Goal: Task Accomplishment & Management: Manage account settings

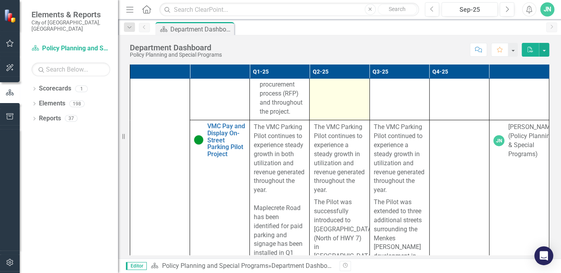
scroll to position [5037, 0]
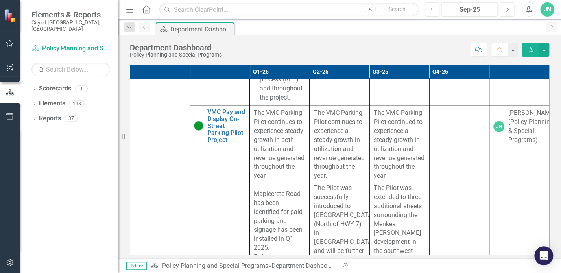
click at [412, 47] on div "Score: N/A Sep-25 Completed Comment Favorite PDF" at bounding box center [387, 49] width 323 height 13
click at [417, 52] on div "Score: N/A Sep-25 Completed Comment Favorite PDF" at bounding box center [387, 49] width 323 height 13
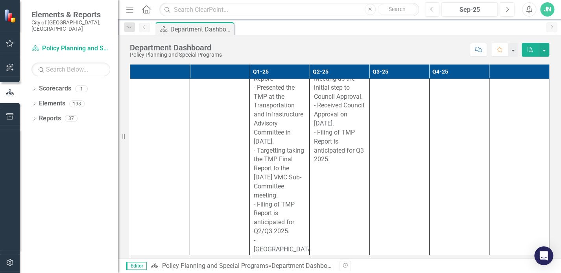
scroll to position [8264, 0]
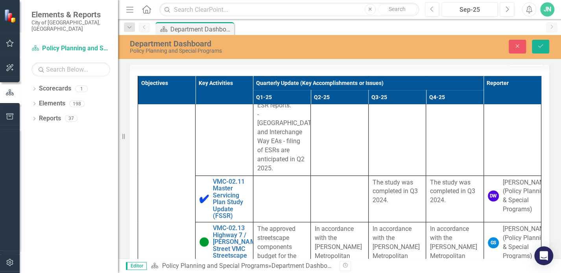
scroll to position [8696, 0]
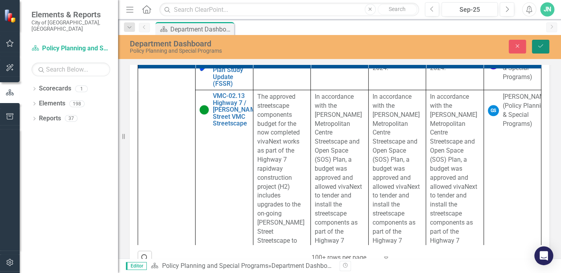
click at [537, 44] on icon "Save" at bounding box center [540, 46] width 7 height 6
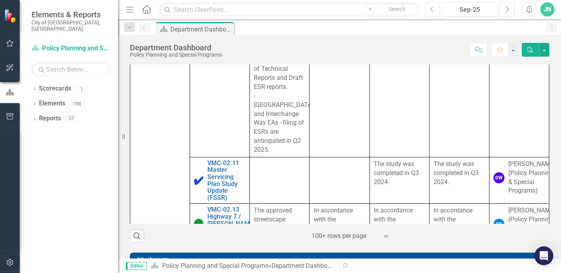
scroll to position [8224, 0]
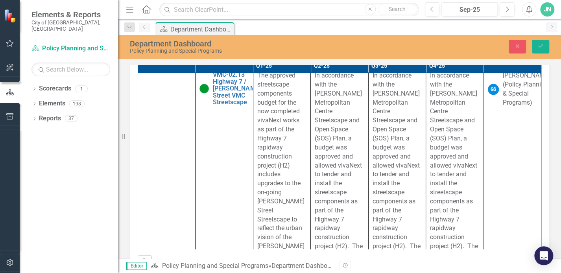
scroll to position [8657, 0]
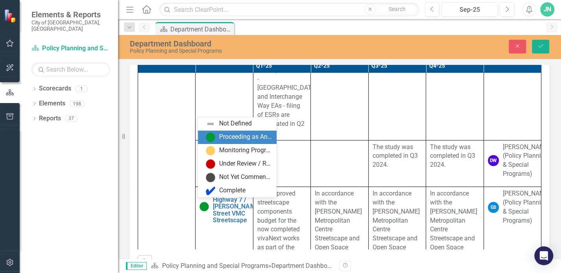
click at [235, 140] on div "Proceeding as Anticipated" at bounding box center [245, 137] width 53 height 9
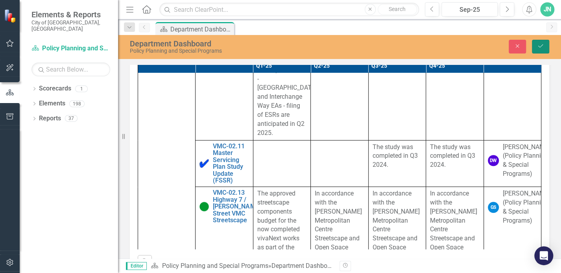
click at [543, 46] on icon "Save" at bounding box center [540, 46] width 7 height 6
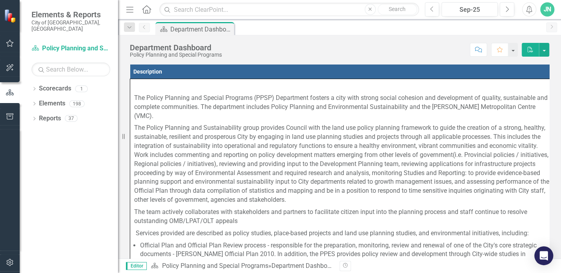
click at [384, 39] on div "Department Dashboard Policy Planning and Special Programs Score: N/A Sep-25 Com…" at bounding box center [339, 47] width 443 height 24
click at [386, 47] on div "Score: N/A Sep-25 Completed Comment Favorite PDF" at bounding box center [387, 49] width 323 height 13
click at [349, 48] on div "Score: N/A Sep-25 Completed Comment Favorite PDF" at bounding box center [387, 49] width 323 height 13
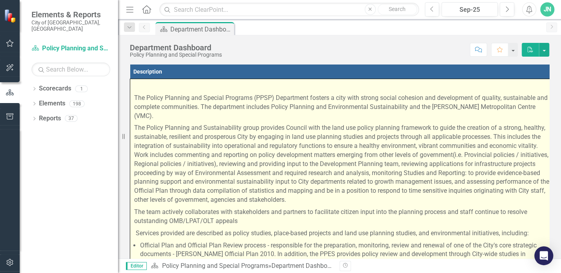
click at [333, 108] on p "The Policy Planning and Special Programs (PPSP) Department fosters a city with …" at bounding box center [343, 107] width 418 height 30
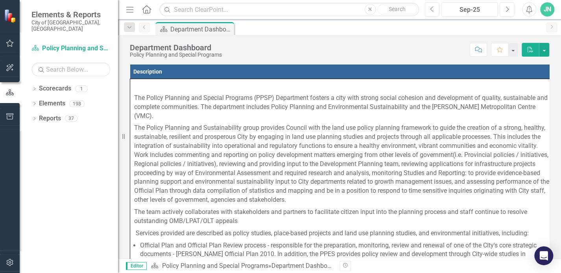
click at [313, 50] on div "Score: N/A Sep-25 Completed Comment Favorite PDF" at bounding box center [387, 49] width 323 height 13
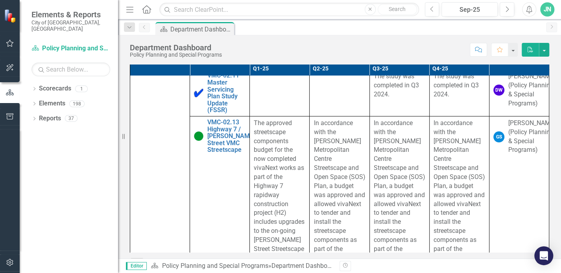
scroll to position [8297, 0]
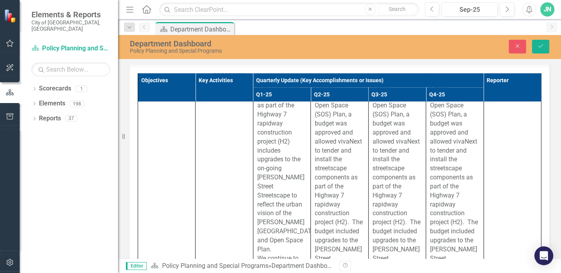
scroll to position [8809, 0]
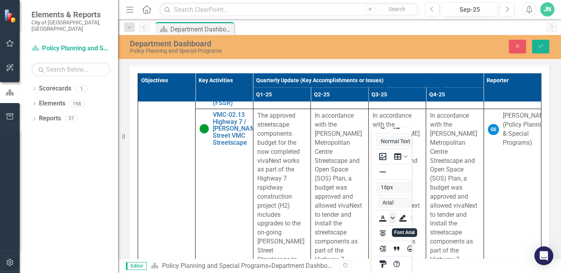
scroll to position [57, 0]
click at [391, 220] on span "Text color Black" at bounding box center [393, 217] width 6 height 11
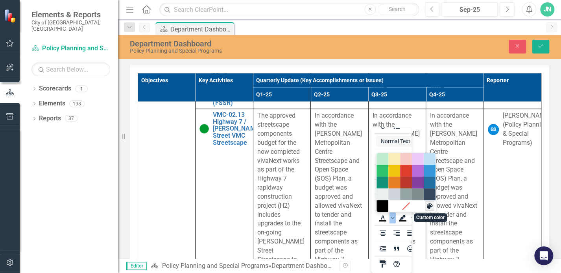
click at [429, 207] on icon "Custom color" at bounding box center [430, 206] width 6 height 6
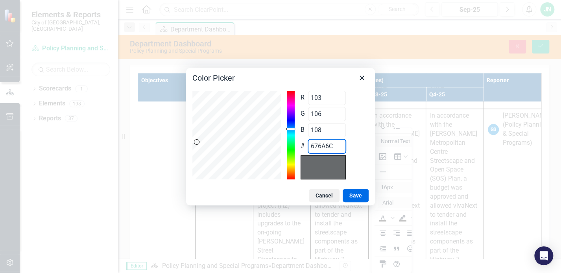
drag, startPoint x: 335, startPoint y: 147, endPoint x: 293, endPoint y: 143, distance: 42.3
click at [293, 143] on div "R 103 Range 0 to 255 G 106 Range 0 to 255 B 108 Range 0 to 255 # 676A6C" at bounding box center [280, 135] width 176 height 89
click at [360, 78] on icon "Close" at bounding box center [361, 77] width 9 height 9
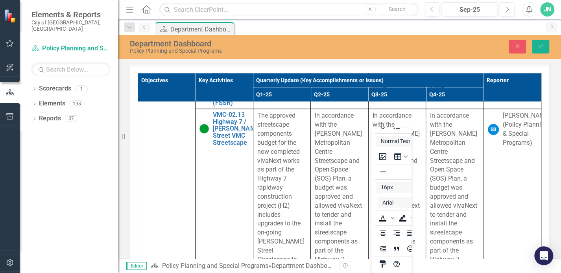
click at [340, 64] on td "Edit Report Select Report Link View Page" at bounding box center [427, 59] width 231 height 10
